Goal: Information Seeking & Learning: Learn about a topic

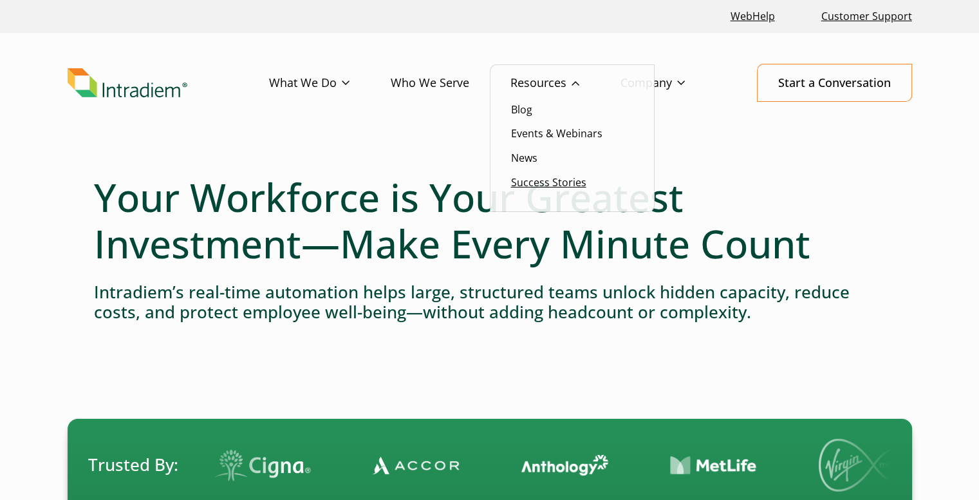
click at [561, 182] on link "Success Stories" at bounding box center [548, 182] width 75 height 14
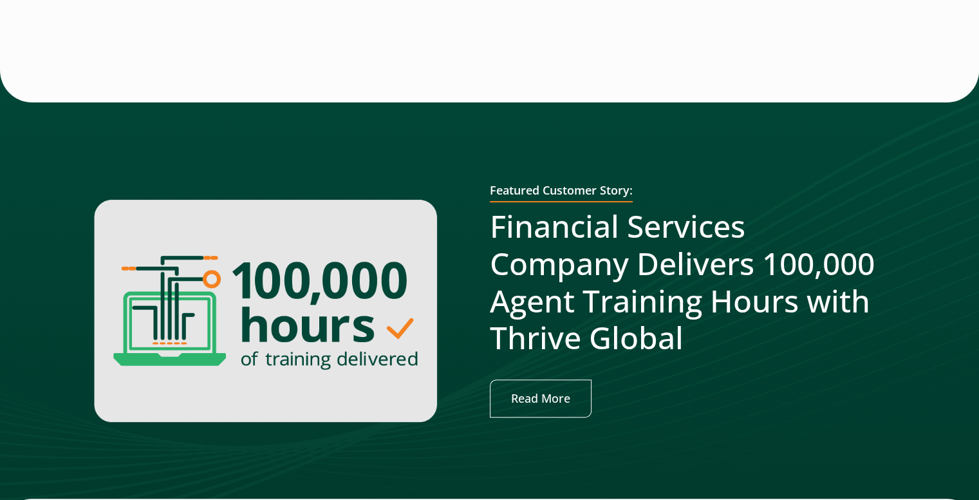
scroll to position [322, 0]
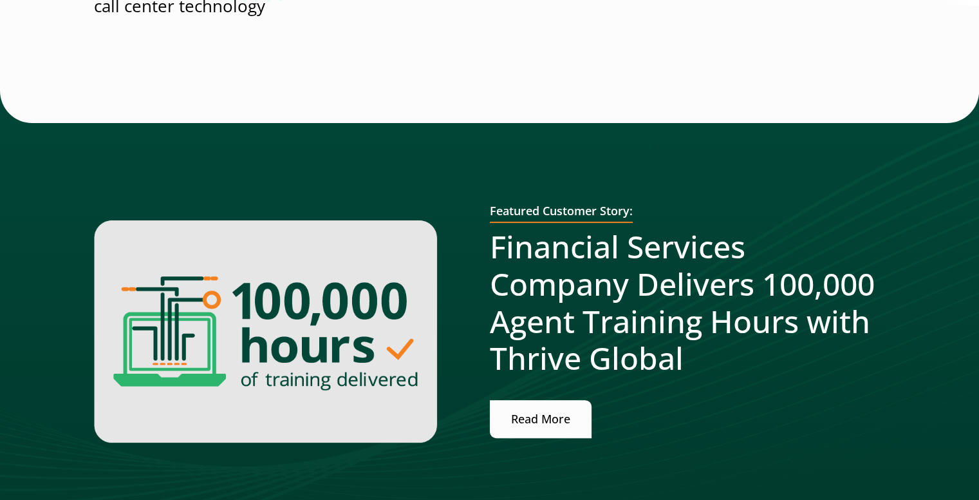
click at [527, 414] on link "Read More" at bounding box center [541, 419] width 102 height 38
